Goal: Task Accomplishment & Management: Complete application form

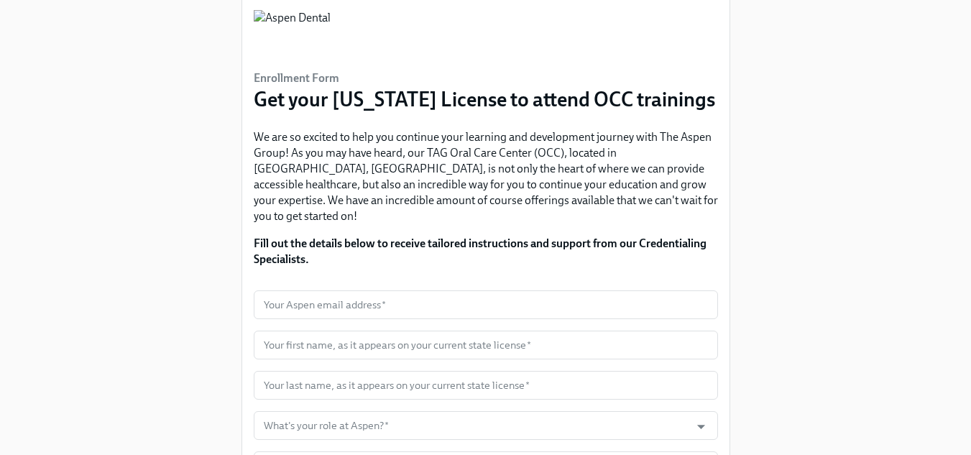
scroll to position [72, 0]
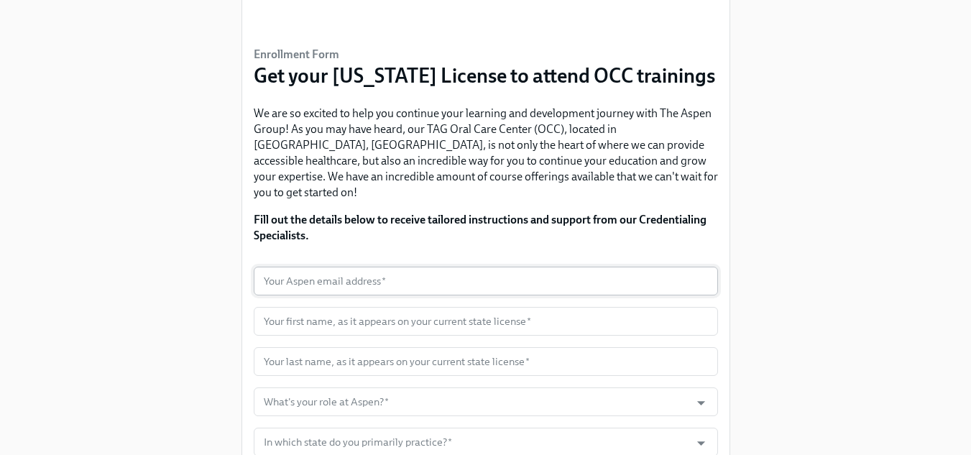
click at [490, 267] on input "text" at bounding box center [486, 281] width 464 height 29
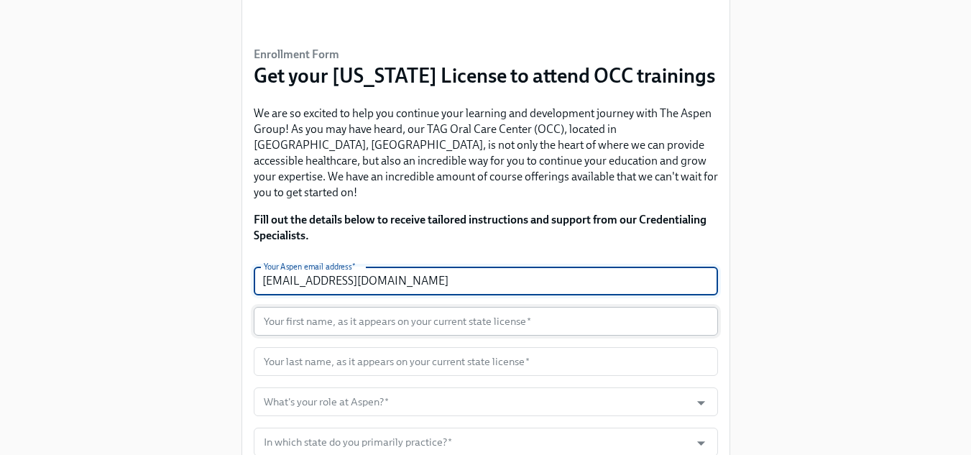
type input "[EMAIL_ADDRESS][DOMAIN_NAME]"
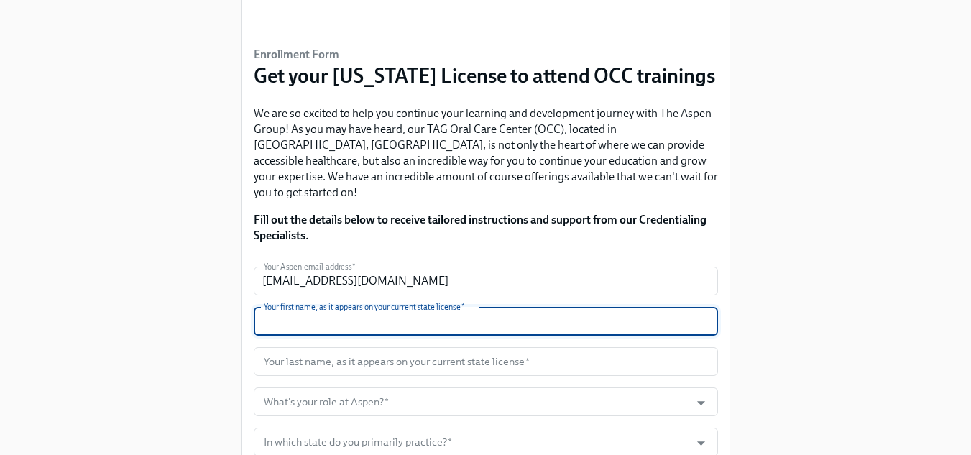
click at [309, 307] on input "text" at bounding box center [486, 321] width 464 height 29
type input "Chukwujindu"
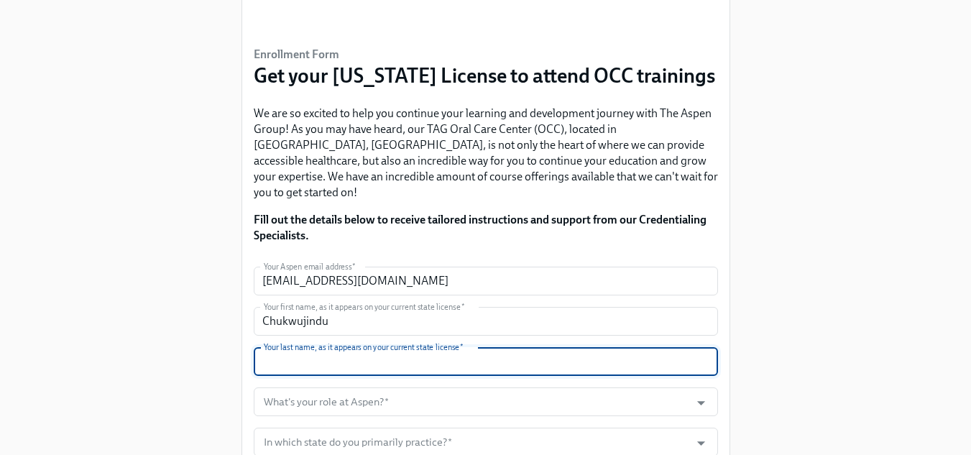
click at [301, 347] on input "text" at bounding box center [486, 361] width 464 height 29
type input "Nwaigbo"
click at [336, 387] on input "What's your role at Aspen?   *" at bounding box center [472, 401] width 423 height 29
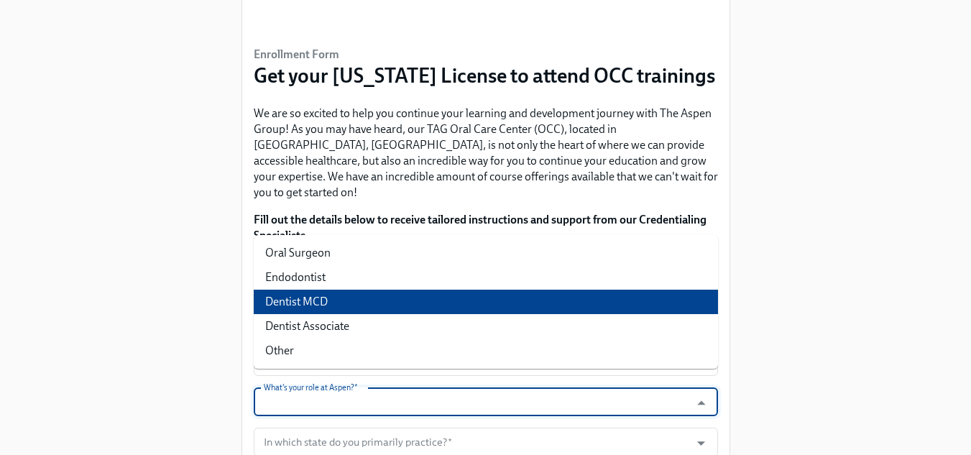
click at [314, 303] on li "Dentist MCD" at bounding box center [486, 302] width 464 height 24
type input "Dentist MCD"
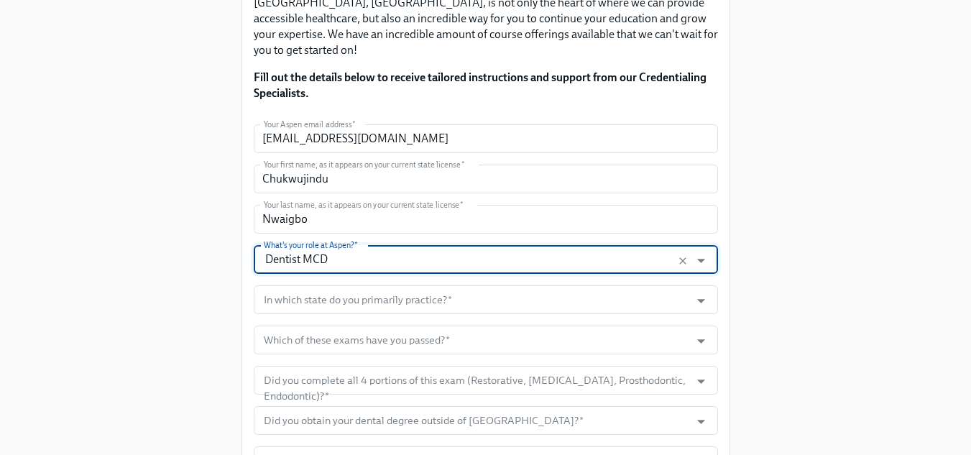
scroll to position [216, 0]
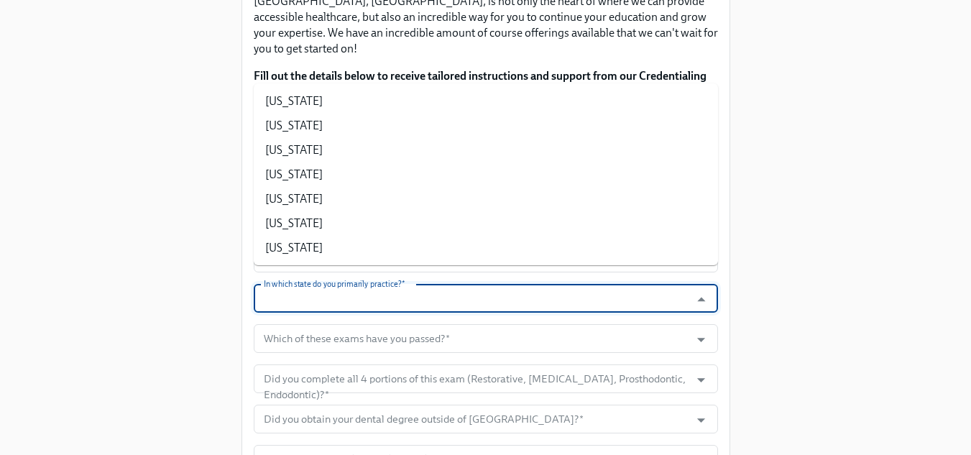
click at [355, 284] on input "In which state do you primarily practice?   *" at bounding box center [472, 298] width 423 height 29
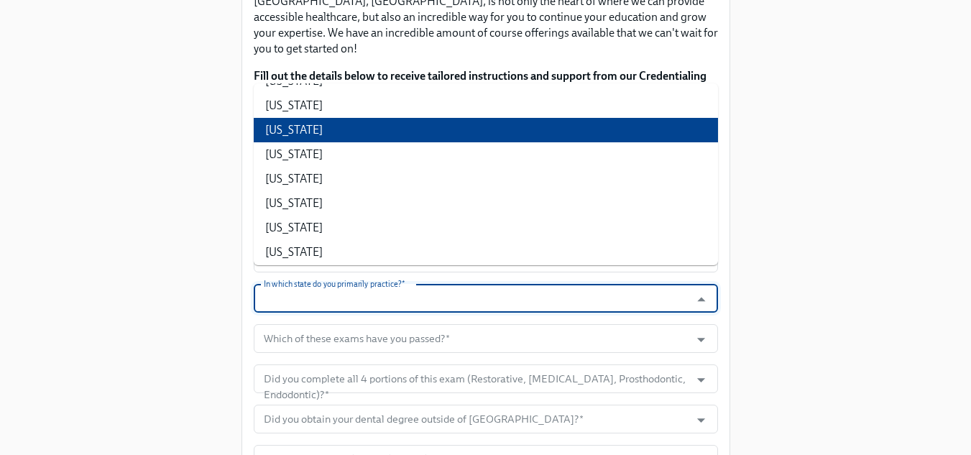
click at [284, 133] on li "[US_STATE]" at bounding box center [486, 130] width 464 height 24
type input "[US_STATE]"
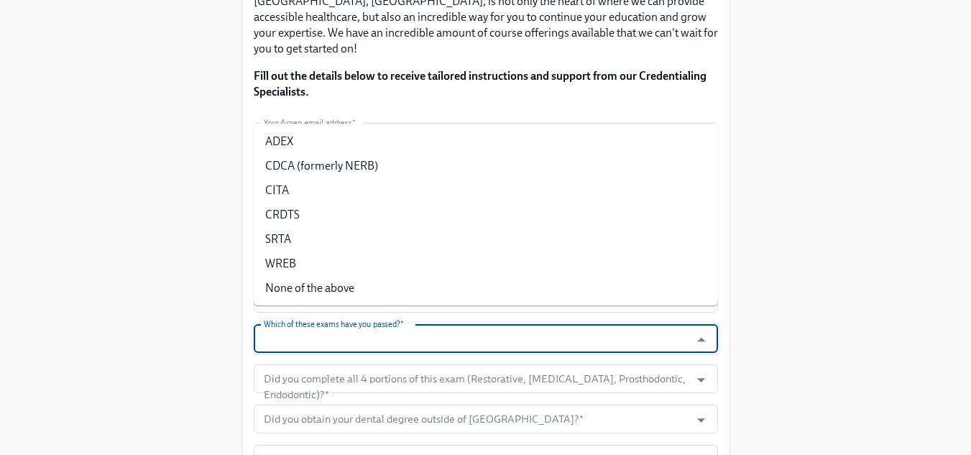
click at [306, 324] on input "Which of these exams have you passed?   *" at bounding box center [472, 338] width 423 height 29
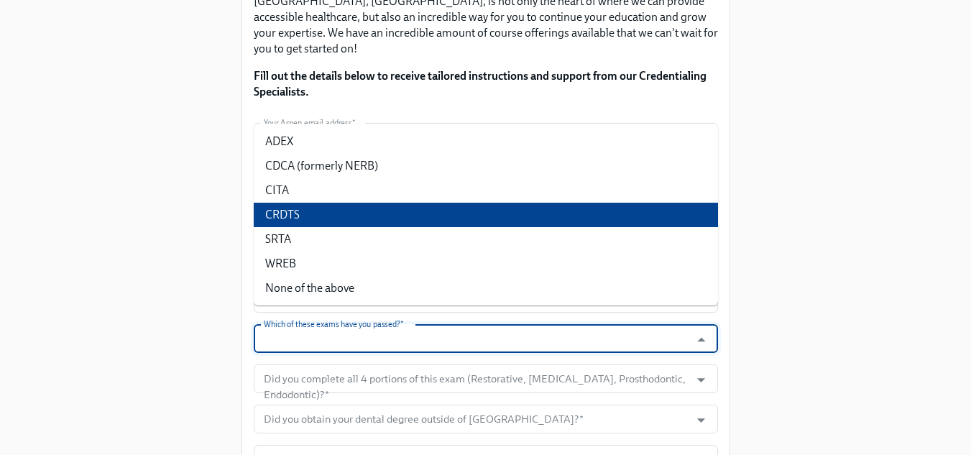
click at [299, 220] on li "CRDTS" at bounding box center [486, 215] width 464 height 24
type input "CRDTS"
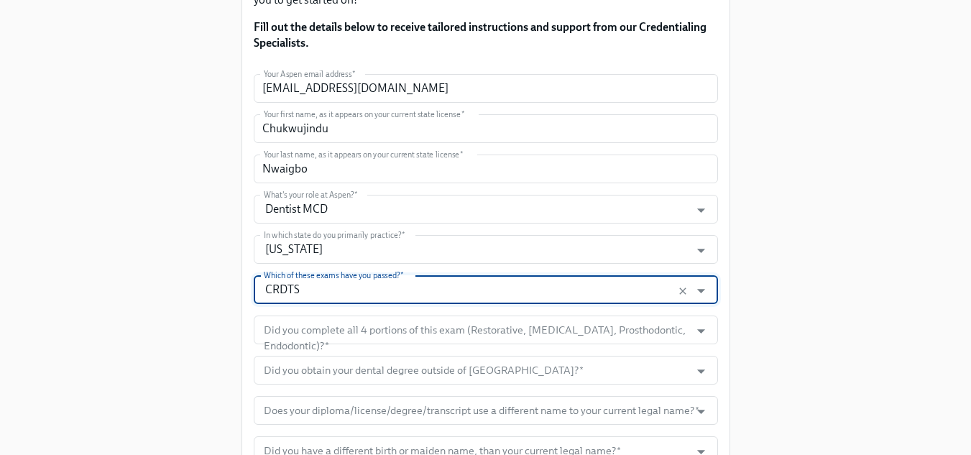
scroll to position [288, 0]
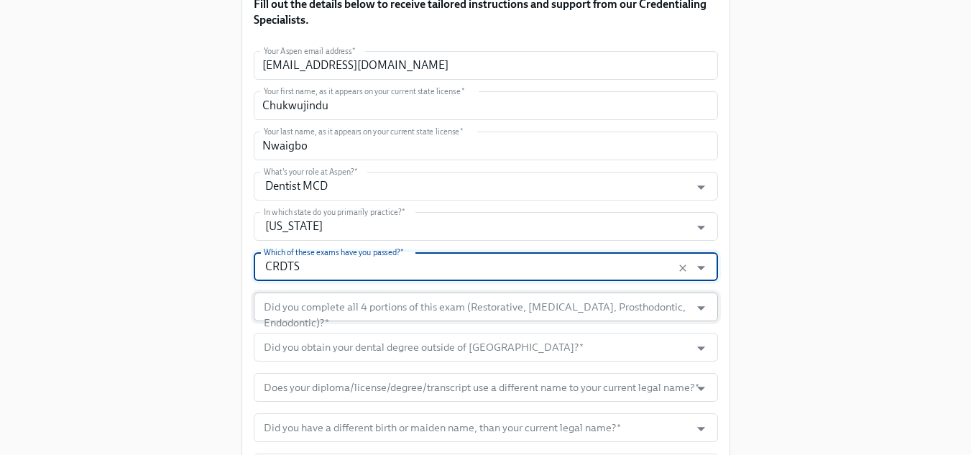
click at [344, 293] on input "Did you complete all 4 portions of this exam (Restorative, [MEDICAL_DATA], Pros…" at bounding box center [472, 307] width 423 height 29
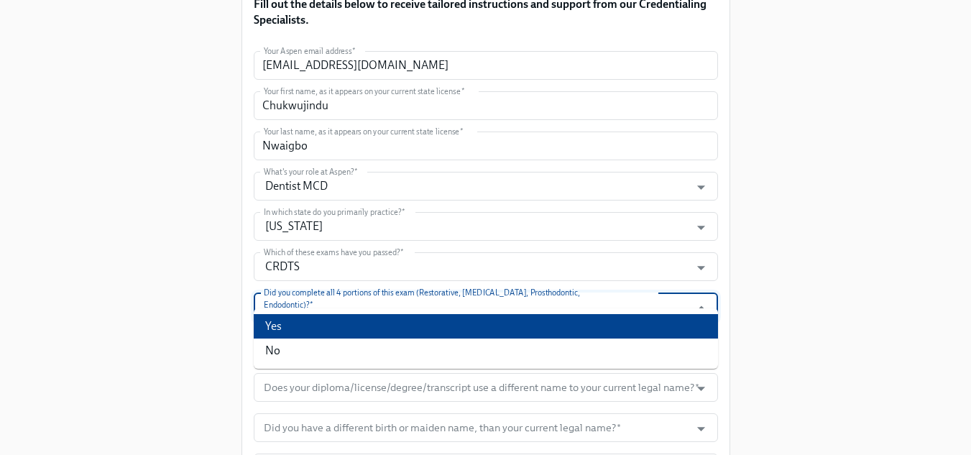
click at [309, 321] on li "Yes" at bounding box center [486, 326] width 464 height 24
type input "Yes"
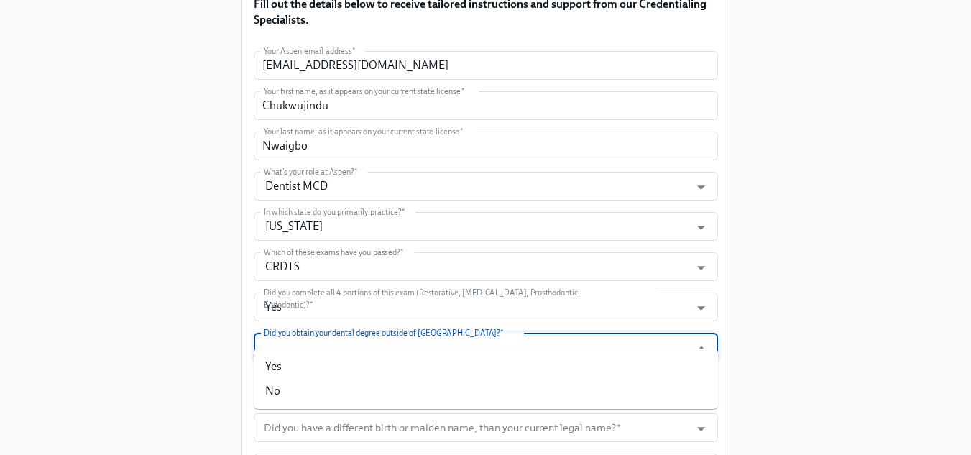
click at [339, 335] on input "Did you obtain your dental degree outside of [GEOGRAPHIC_DATA]?   *" at bounding box center [472, 347] width 423 height 29
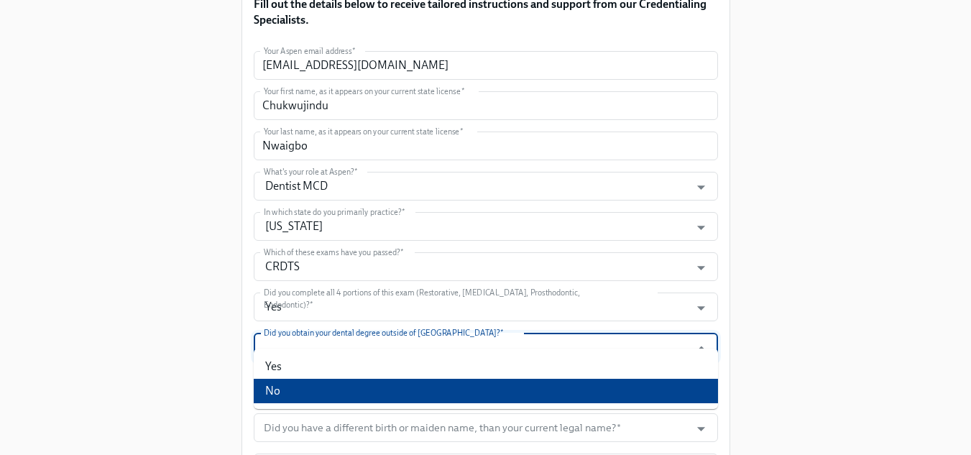
click at [328, 389] on li "No" at bounding box center [486, 391] width 464 height 24
type input "No"
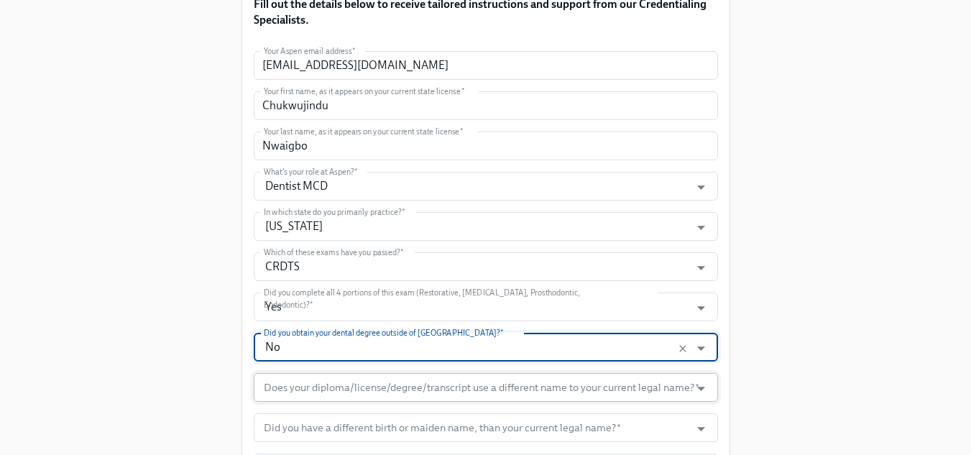
click at [345, 373] on input "Does your diploma/license/degree/transcript use a different name to your curren…" at bounding box center [472, 387] width 423 height 29
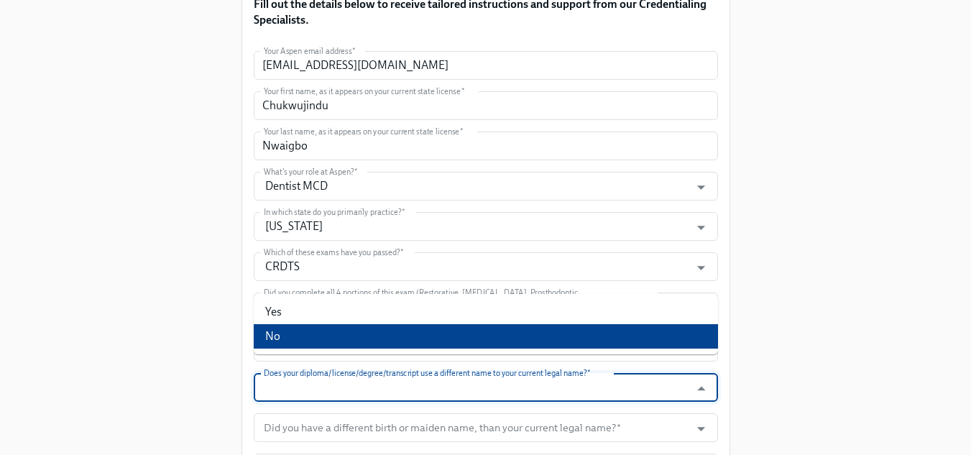
click at [295, 337] on li "No" at bounding box center [486, 336] width 464 height 24
type input "No"
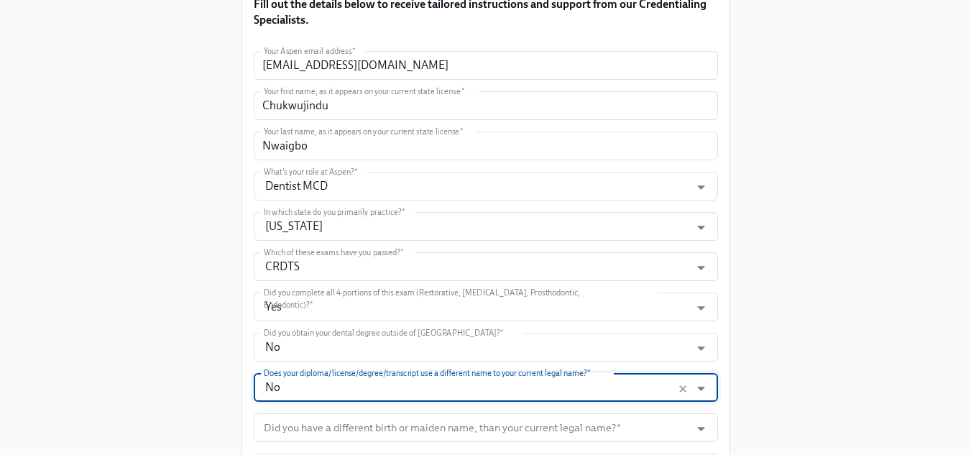
scroll to position [359, 0]
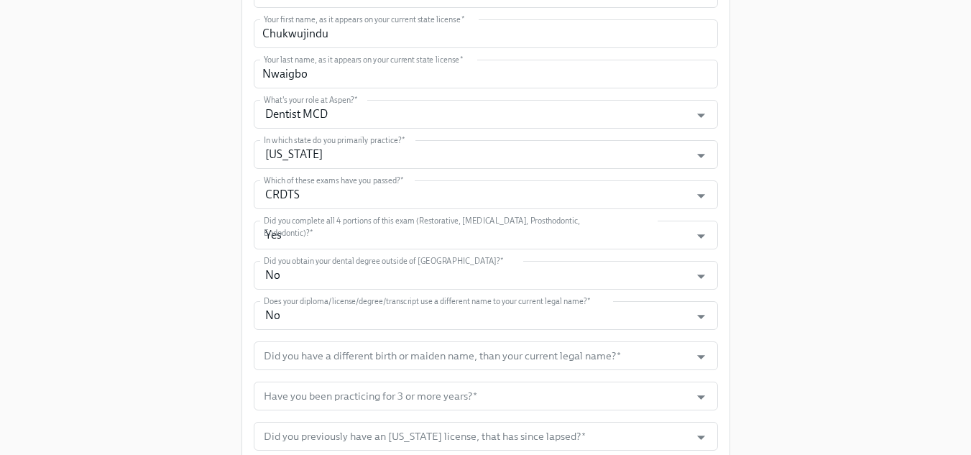
click at [831, 342] on div "Enrollment Form Get your [US_STATE] License to attend OCC trainings We are so e…" at bounding box center [485, 118] width 925 height 955
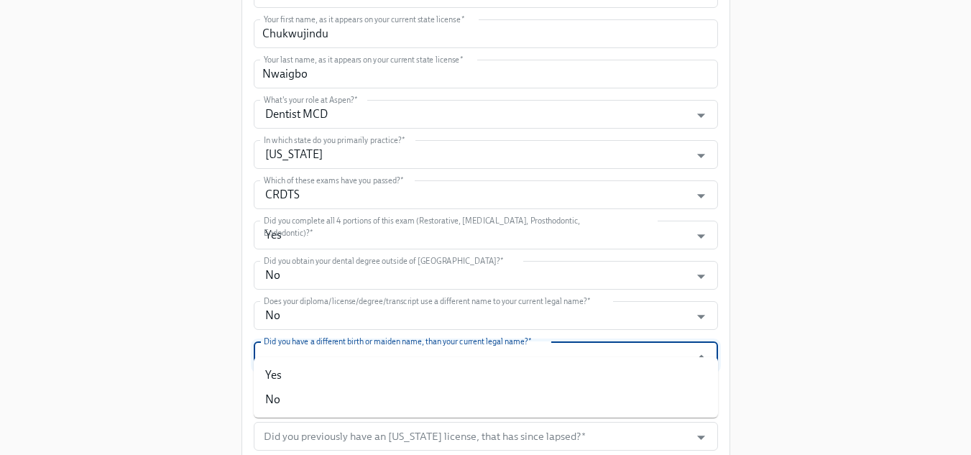
click at [411, 341] on input "Did you have a different birth or maiden name, than your current legal name?   *" at bounding box center [472, 355] width 423 height 29
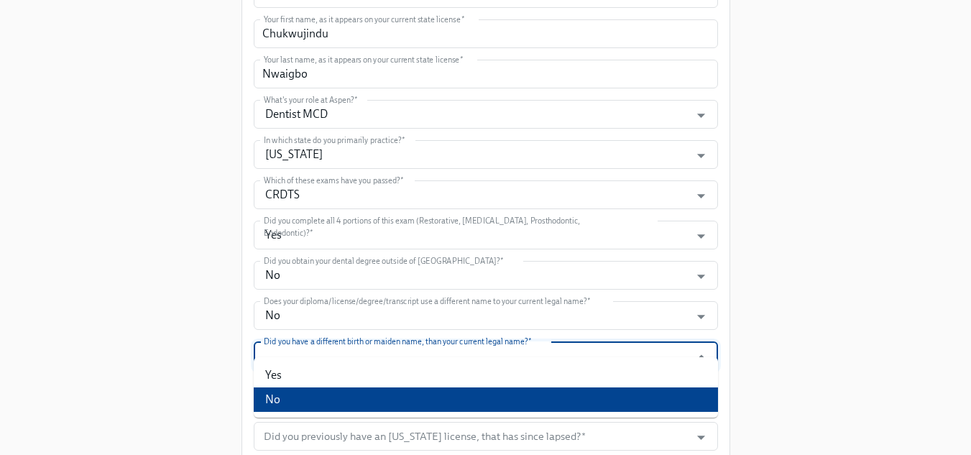
click at [348, 395] on li "No" at bounding box center [486, 399] width 464 height 24
type input "No"
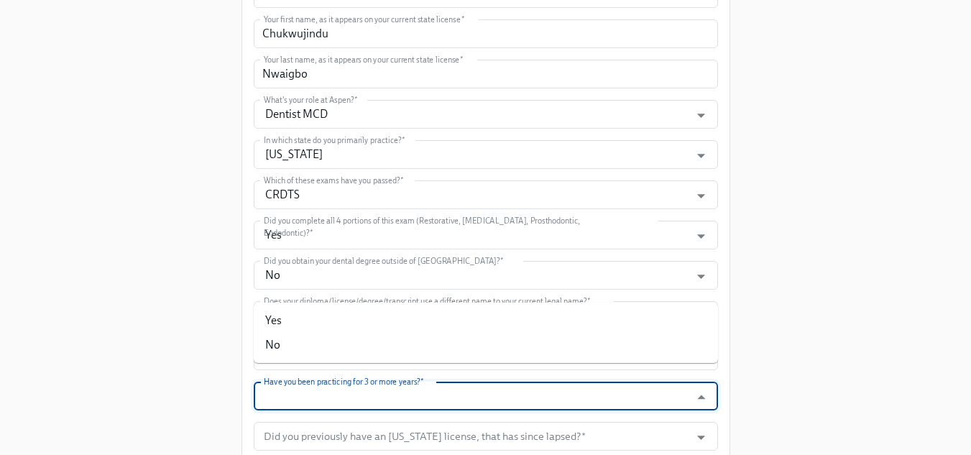
click at [387, 382] on input "Have you been practicing for 3 or more years?   *" at bounding box center [472, 396] width 423 height 29
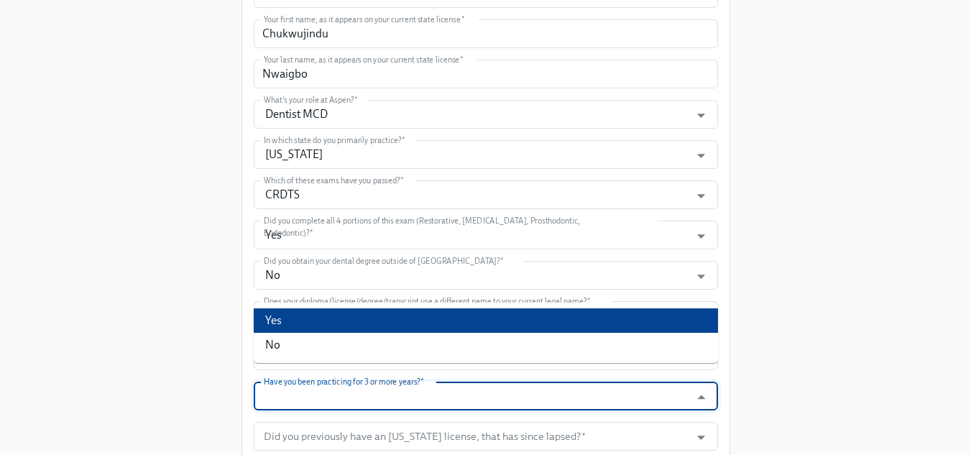
click at [318, 322] on li "Yes" at bounding box center [486, 320] width 464 height 24
type input "Yes"
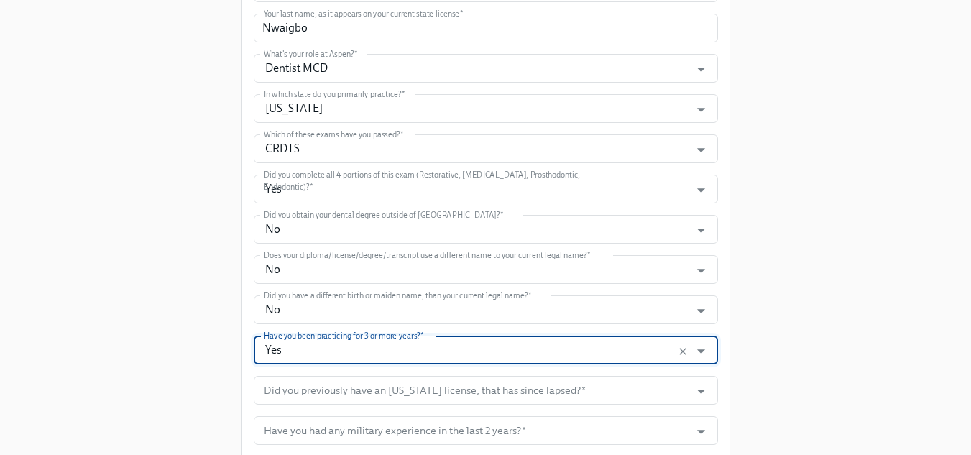
scroll to position [431, 0]
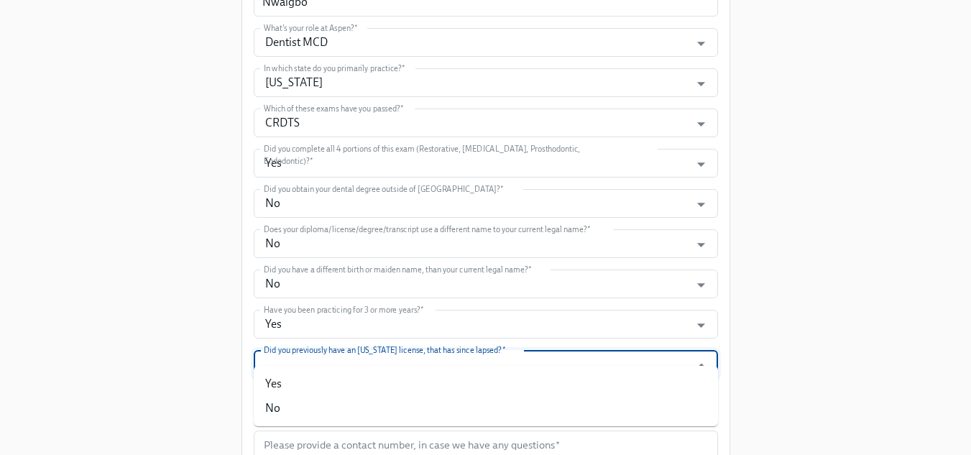
click at [380, 350] on input "Did you previously have an [US_STATE] license, that has since lapsed?   *" at bounding box center [472, 364] width 423 height 29
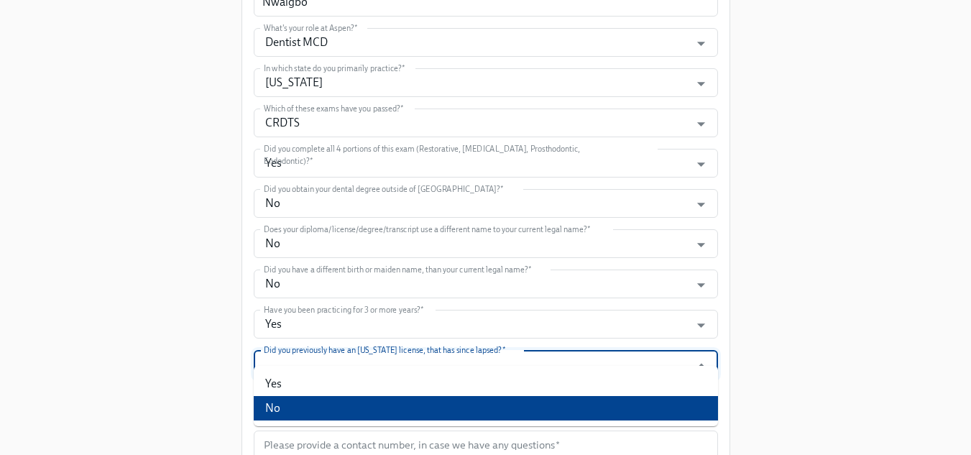
click at [317, 403] on li "No" at bounding box center [486, 408] width 464 height 24
type input "No"
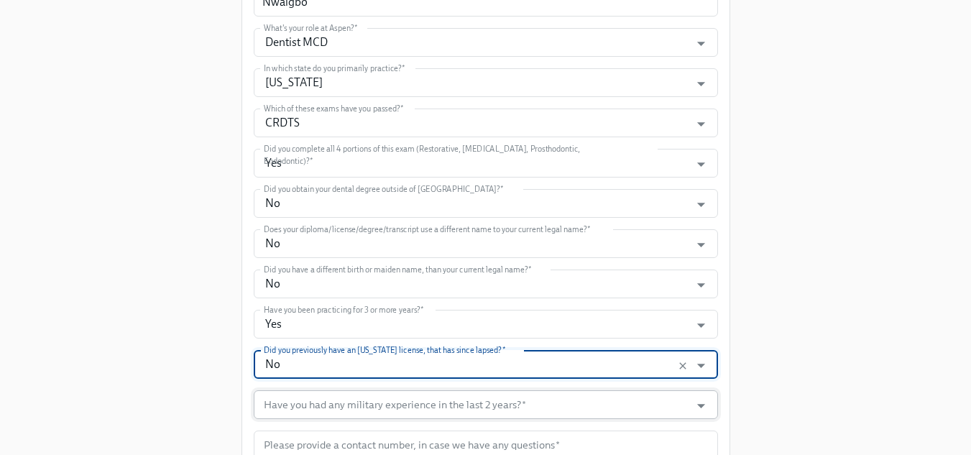
click at [380, 390] on input "Have you had any military experience in the last 2 years?   *" at bounding box center [472, 404] width 423 height 29
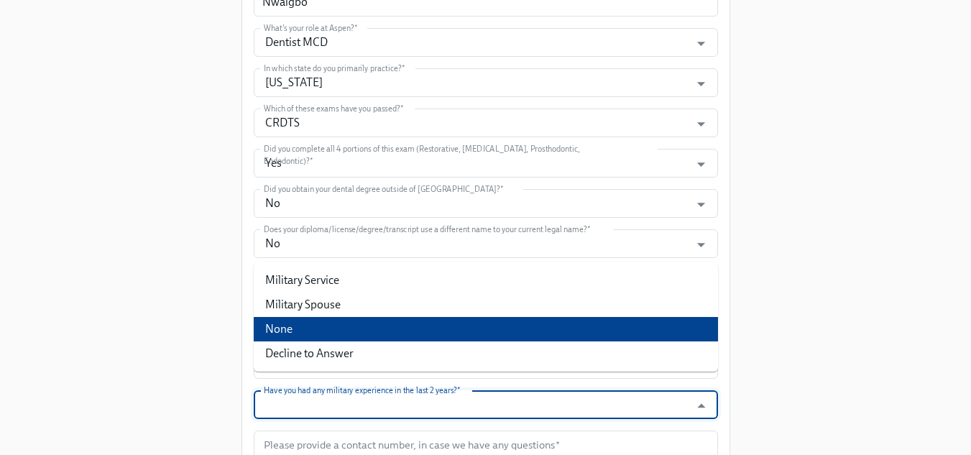
click at [310, 330] on li "None" at bounding box center [486, 329] width 464 height 24
type input "None"
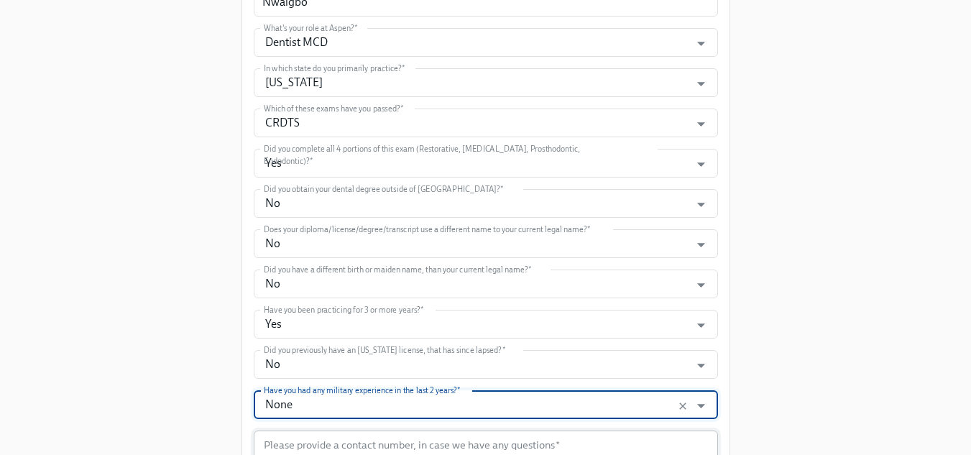
scroll to position [503, 0]
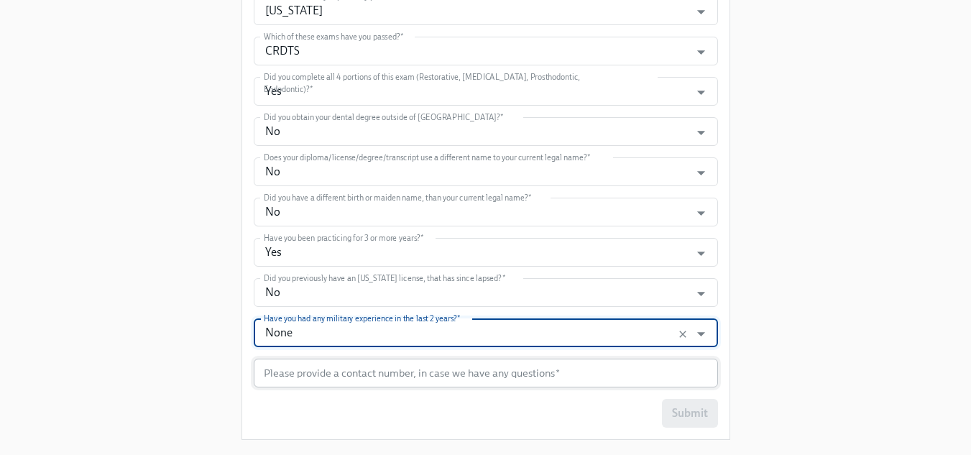
click at [347, 359] on input "text" at bounding box center [486, 373] width 464 height 29
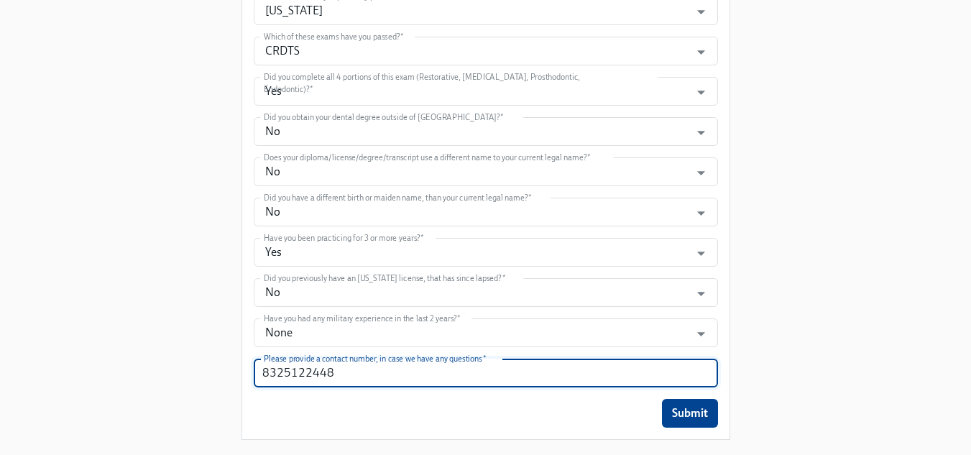
type input "8325122448"
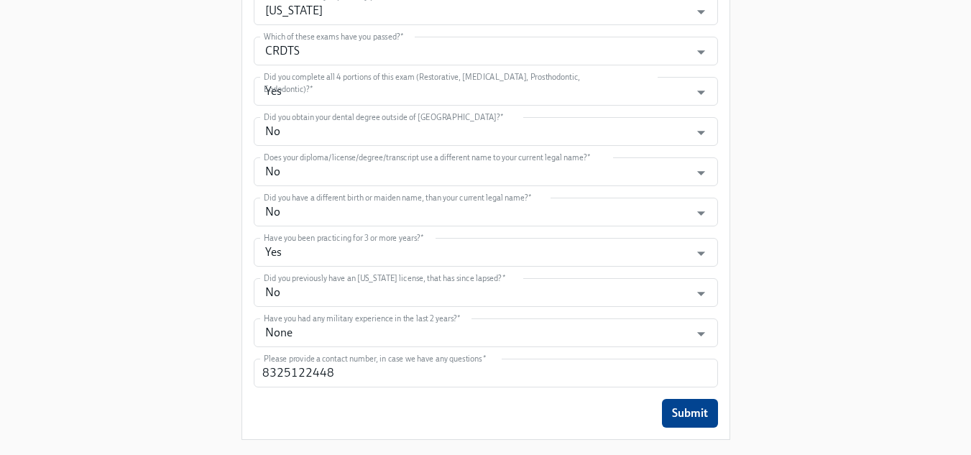
click at [513, 399] on div "Submit" at bounding box center [486, 413] width 464 height 29
click at [678, 406] on span "Submit" at bounding box center [690, 413] width 36 height 14
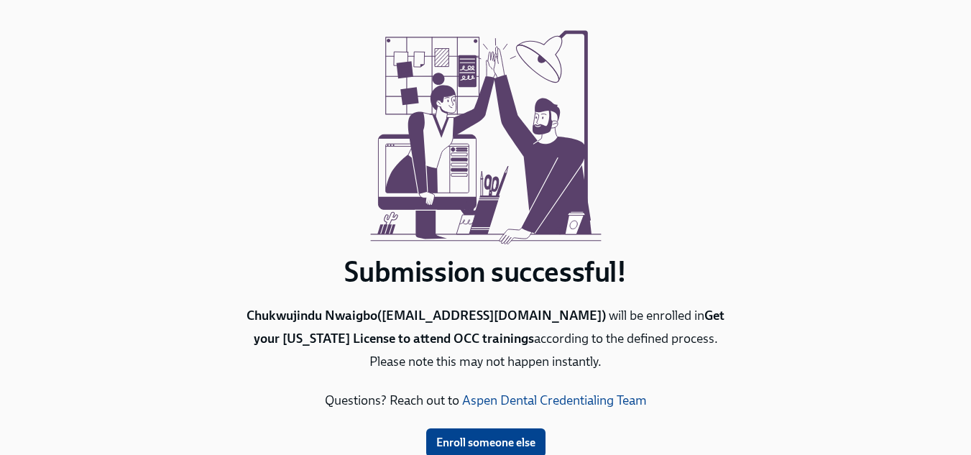
scroll to position [107, 0]
